Goal: Transaction & Acquisition: Purchase product/service

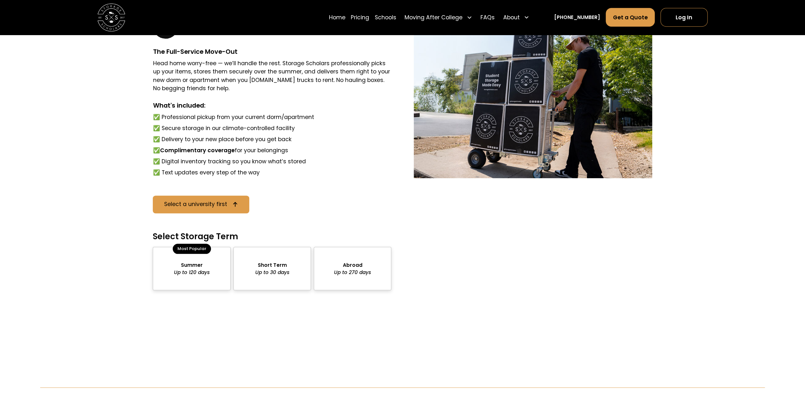
scroll to position [506, 0]
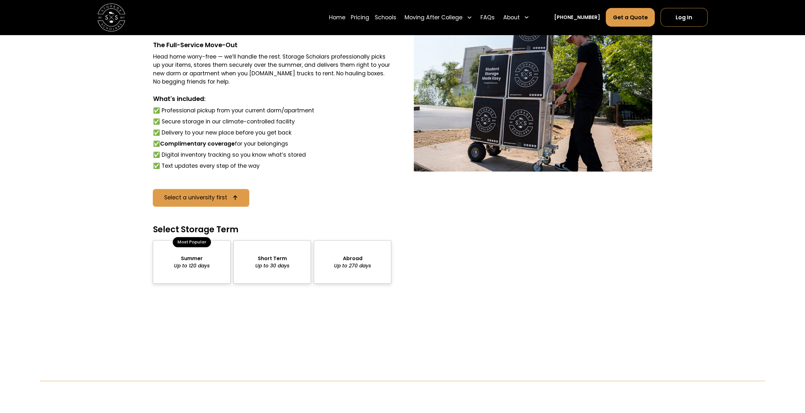
click at [192, 252] on div "package-pricing" at bounding box center [191, 261] width 77 height 43
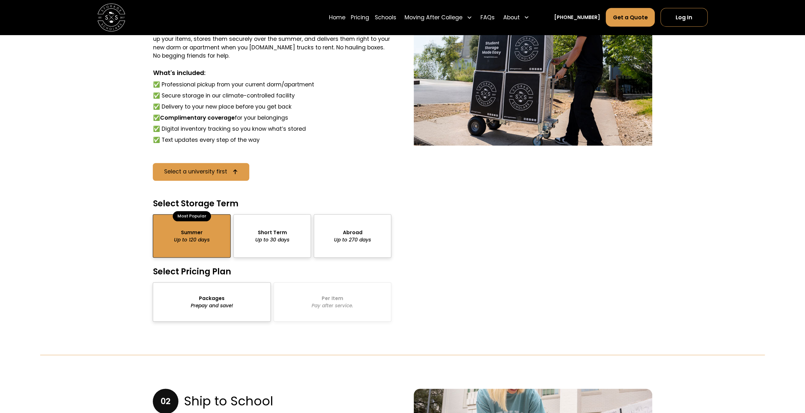
scroll to position [569, 0]
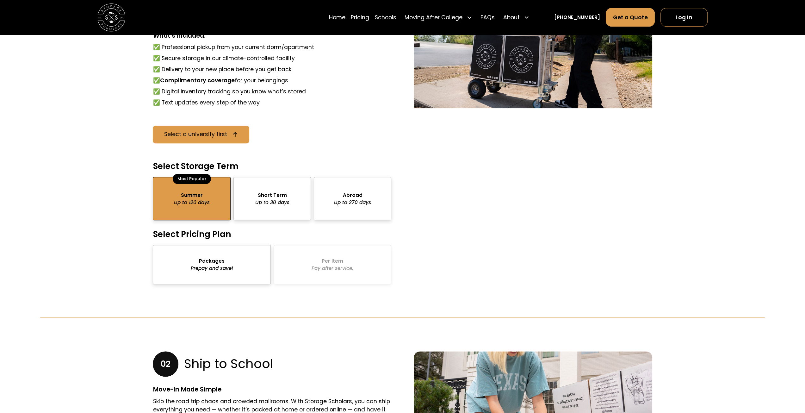
click at [222, 269] on div "package-pricing" at bounding box center [212, 264] width 118 height 39
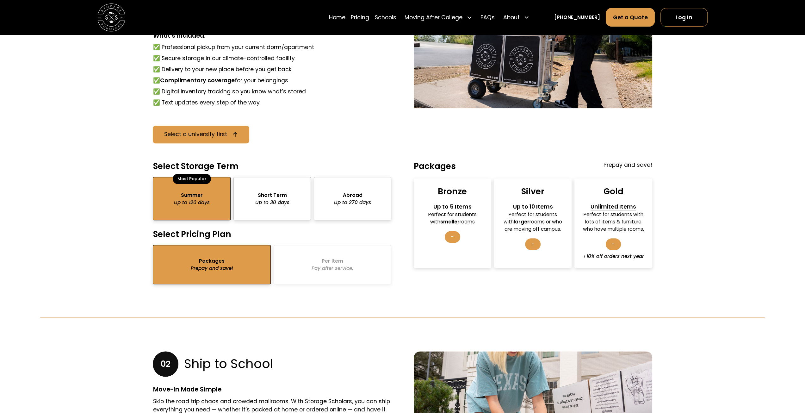
click at [456, 221] on div "Perfect for students with smaller rooms" at bounding box center [452, 218] width 65 height 15
click at [453, 236] on div "-" at bounding box center [452, 237] width 15 height 12
click at [335, 265] on div "Packages Prepay and save! Per Item Pay after service." at bounding box center [272, 264] width 238 height 39
click at [456, 189] on div "Bronze" at bounding box center [452, 191] width 29 height 11
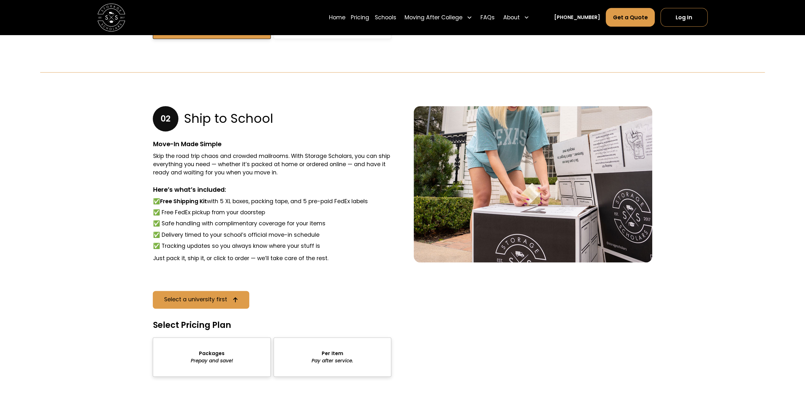
scroll to position [886, 0]
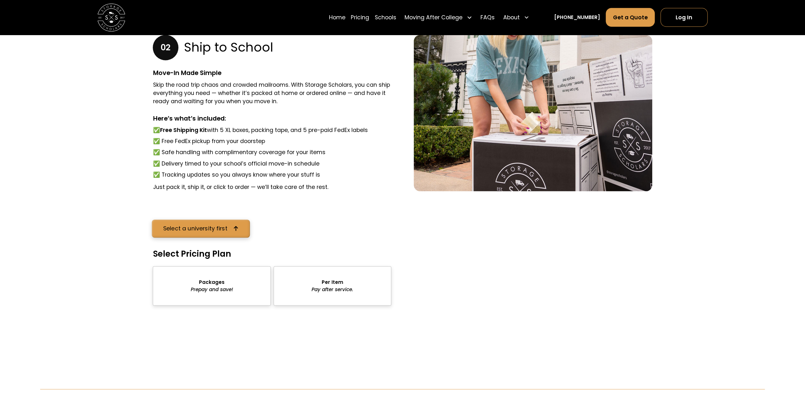
click at [219, 236] on link "Select a university first" at bounding box center [201, 229] width 98 height 18
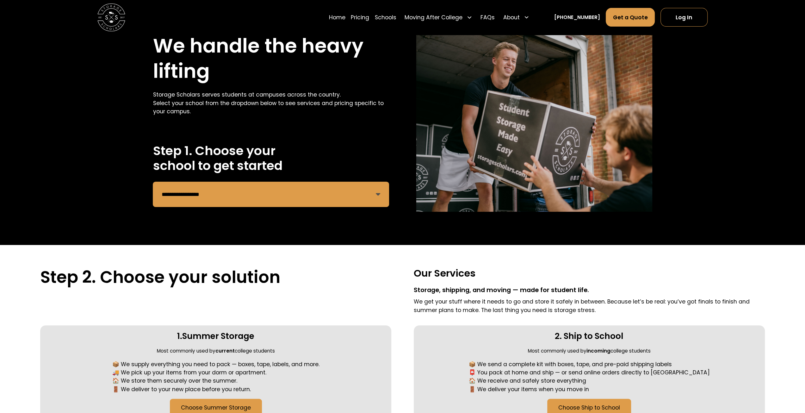
scroll to position [35, 0]
click at [228, 194] on select "**********" at bounding box center [271, 194] width 236 height 25
select select "**********"
click at [153, 182] on select "**********" at bounding box center [271, 194] width 236 height 25
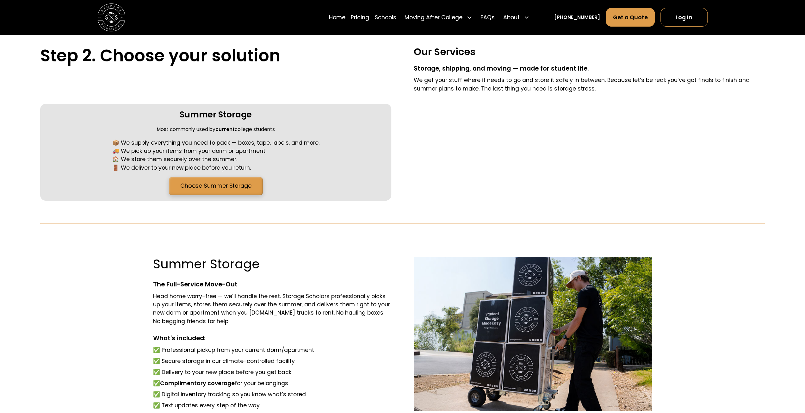
click at [238, 183] on link "Choose Summer Storage" at bounding box center [216, 186] width 94 height 18
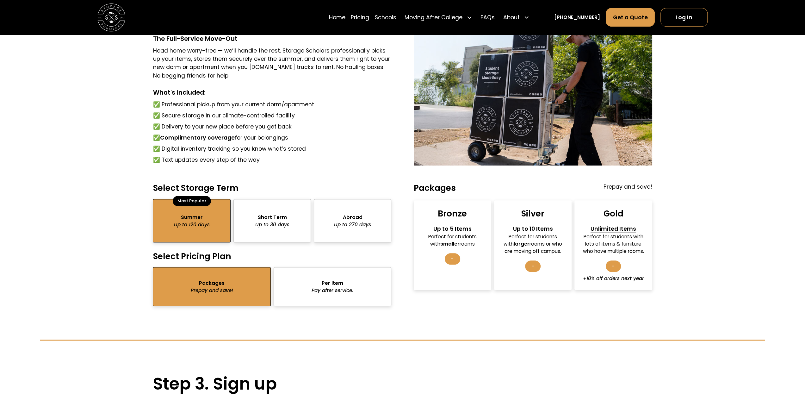
scroll to position [511, 0]
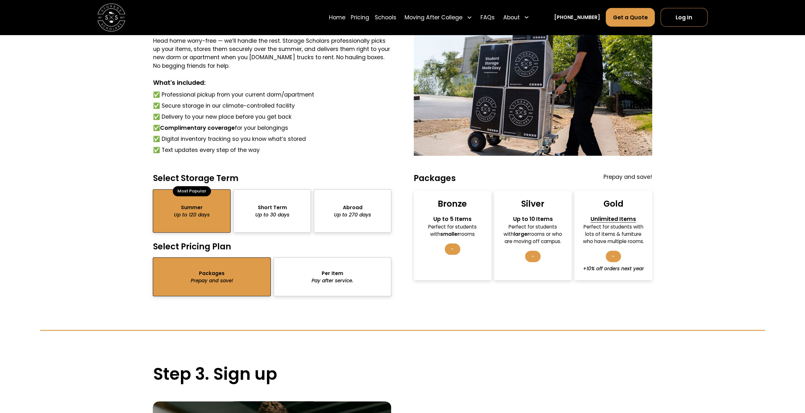
click at [451, 255] on div "-" at bounding box center [452, 249] width 15 height 12
click at [453, 249] on div "-" at bounding box center [452, 249] width 15 height 12
drag, startPoint x: 439, startPoint y: 204, endPoint x: 476, endPoint y: 235, distance: 48.0
click at [476, 235] on div "Bronze Up to 5 Items Perfect for students with smaller rooms -" at bounding box center [452, 234] width 77 height 89
copy div "Bronze Up to 5 Items Perfect for students with smaller rooms"
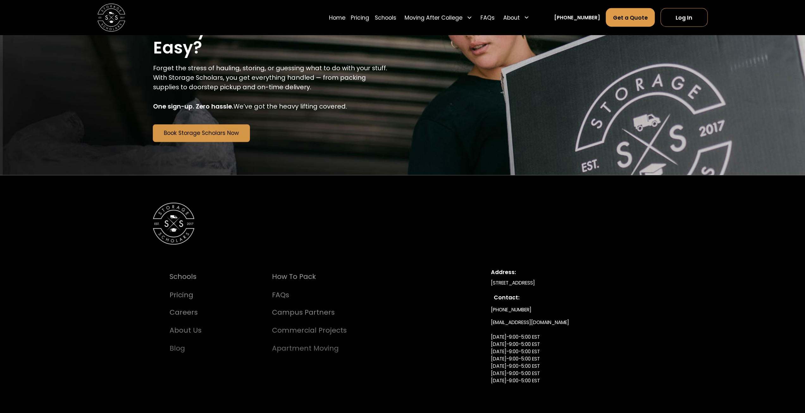
scroll to position [1272, 0]
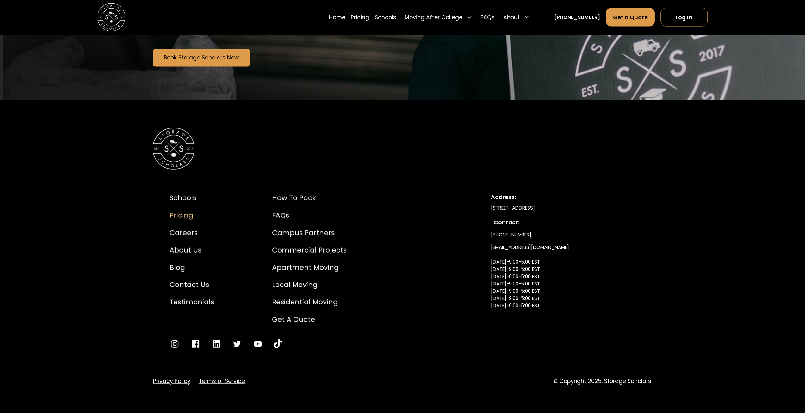
click at [181, 215] on div "Pricing" at bounding box center [192, 215] width 45 height 10
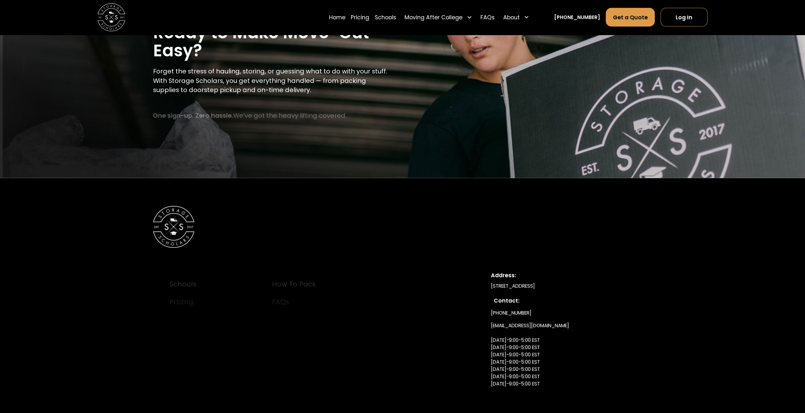
scroll to position [1705, 0]
